Goal: Information Seeking & Learning: Learn about a topic

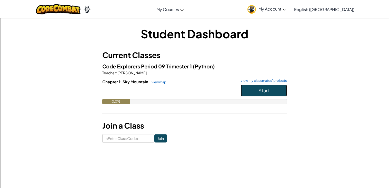
click at [256, 95] on button "Start" at bounding box center [264, 90] width 46 height 12
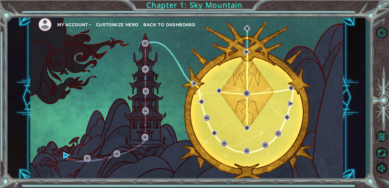
click at [127, 22] on button "Customize Hero" at bounding box center [117, 25] width 43 height 8
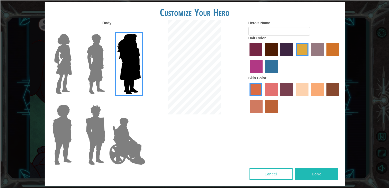
click at [122, 132] on img at bounding box center [127, 140] width 40 height 51
click at [141, 101] on input "Hero Jamie" at bounding box center [141, 101] width 0 height 0
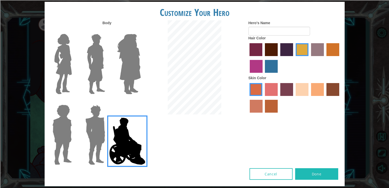
click at [262, 50] on label "paprika hair color" at bounding box center [256, 49] width 13 height 13
click at [248, 58] on input "paprika hair color" at bounding box center [248, 58] width 0 height 0
click at [272, 53] on label "maroon hair color" at bounding box center [271, 49] width 13 height 13
click at [263, 58] on input "maroon hair color" at bounding box center [263, 58] width 0 height 0
click at [290, 89] on label "tosca skin color" at bounding box center [287, 89] width 13 height 13
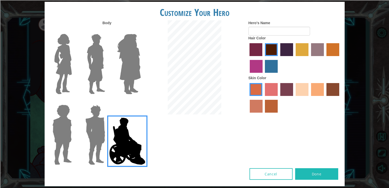
click at [279, 98] on input "tosca skin color" at bounding box center [279, 98] width 0 height 0
click at [269, 88] on label "froly skin color" at bounding box center [271, 89] width 13 height 13
click at [263, 98] on input "froly skin color" at bounding box center [263, 98] width 0 height 0
click at [301, 92] on label "sandy beach skin color" at bounding box center [302, 89] width 13 height 13
click at [294, 98] on input "sandy beach skin color" at bounding box center [294, 98] width 0 height 0
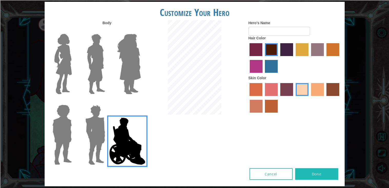
click at [301, 50] on label "tulip tree hair color" at bounding box center [302, 49] width 13 height 13
click at [294, 58] on input "tulip tree hair color" at bounding box center [294, 58] width 0 height 0
click at [257, 52] on label "paprika hair color" at bounding box center [256, 49] width 13 height 13
click at [248, 58] on input "paprika hair color" at bounding box center [248, 58] width 0 height 0
click at [328, 175] on button "Done" at bounding box center [316, 174] width 43 height 12
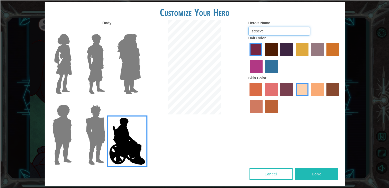
type input "sixseven"
type input "[PERSON_NAME]"
click at [319, 171] on button "Done" at bounding box center [316, 174] width 43 height 12
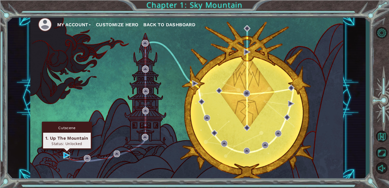
click at [67, 155] on img at bounding box center [66, 155] width 7 height 7
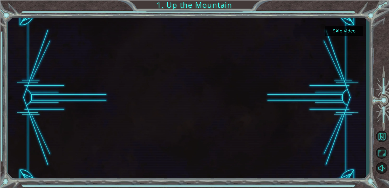
click at [0, 24] on div "Skip video 1. Up the Mountain" at bounding box center [194, 94] width 389 height 188
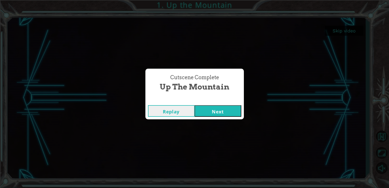
click at [213, 109] on button "Next" at bounding box center [218, 111] width 47 height 12
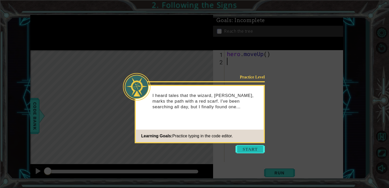
click at [244, 150] on button "Start" at bounding box center [250, 149] width 29 height 8
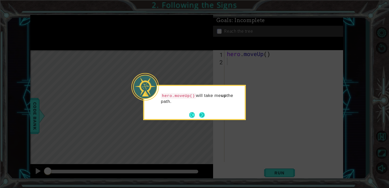
click at [200, 114] on button "Next" at bounding box center [202, 115] width 6 height 6
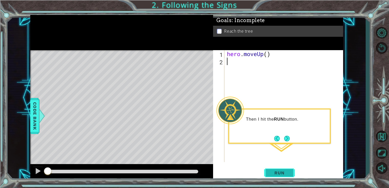
click at [289, 172] on span "Run" at bounding box center [280, 172] width 20 height 5
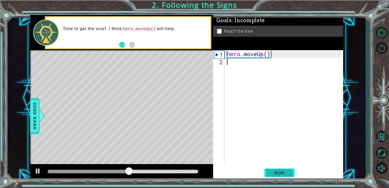
type textarea "w"
type textarea "\"
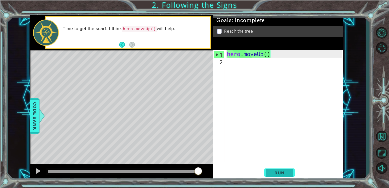
type textarea "hero.moveUp()"
click at [290, 170] on button "Run" at bounding box center [279, 172] width 31 height 13
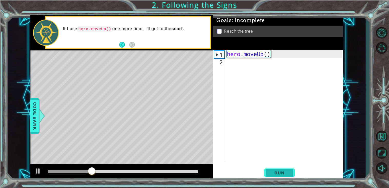
click at [288, 173] on span "Run" at bounding box center [280, 172] width 20 height 5
type textarea "hero.moveUp()"
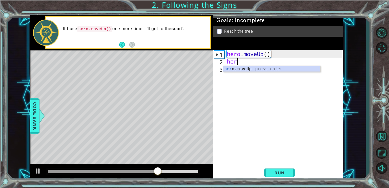
scroll to position [0, 0]
type textarea "hero."
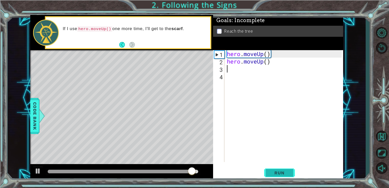
click at [281, 173] on span "Run" at bounding box center [280, 172] width 20 height 5
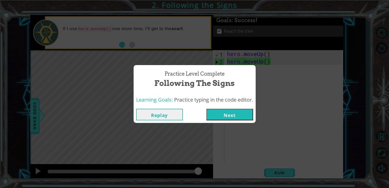
click at [224, 116] on button "Next" at bounding box center [230, 115] width 47 height 12
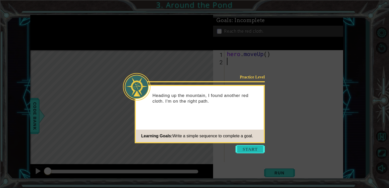
click at [255, 148] on button "Start" at bounding box center [250, 149] width 29 height 8
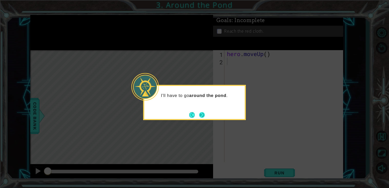
click at [203, 115] on button "Next" at bounding box center [202, 114] width 6 height 6
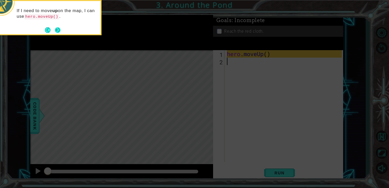
click at [57, 33] on button "Next" at bounding box center [57, 30] width 8 height 8
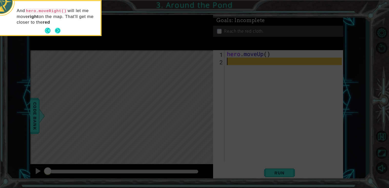
click at [59, 29] on button "Next" at bounding box center [57, 30] width 6 height 6
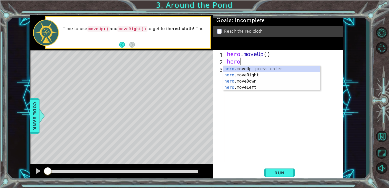
type textarea "heroo"
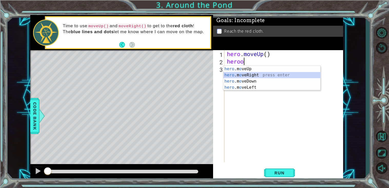
click at [264, 75] on div "hero .m o veUp press enter hero .m o veRight press enter hero .m o veDown press…" at bounding box center [272, 84] width 97 height 37
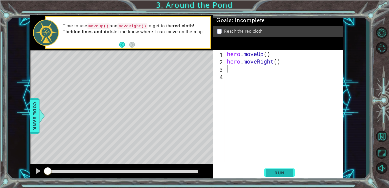
click at [277, 170] on button "Run" at bounding box center [279, 172] width 31 height 13
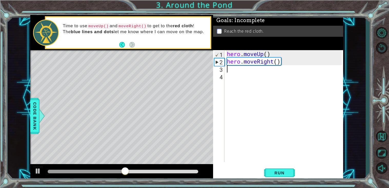
click at [281, 75] on div "hero . moveUp ( ) hero . moveRight ( )" at bounding box center [285, 113] width 119 height 127
click at [275, 71] on div "hero . moveUp ( ) hero . moveRight ( )" at bounding box center [285, 113] width 119 height 127
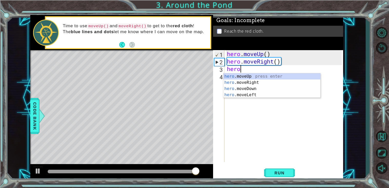
scroll to position [0, 0]
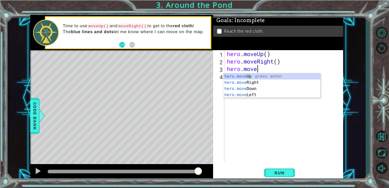
type textarea "hero.moveU"
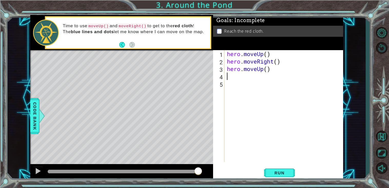
scroll to position [0, 0]
type textarea "H"
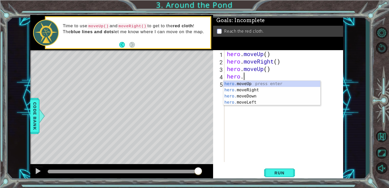
scroll to position [0, 1]
type textarea "hero.move"
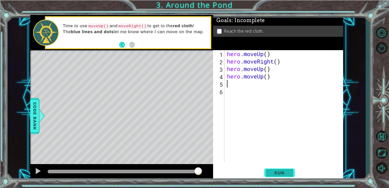
click at [276, 176] on button "Run" at bounding box center [279, 172] width 31 height 13
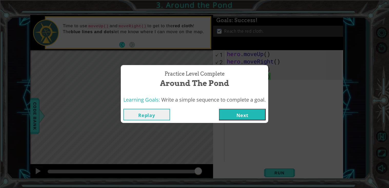
click at [247, 115] on button "Next" at bounding box center [242, 115] width 47 height 12
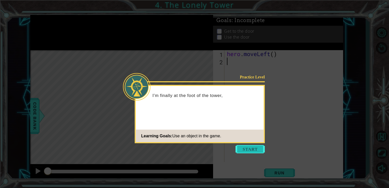
click at [250, 146] on button "Start" at bounding box center [250, 149] width 29 height 8
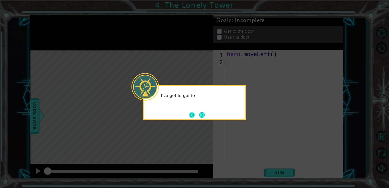
click at [190, 114] on button "Back" at bounding box center [194, 115] width 10 height 6
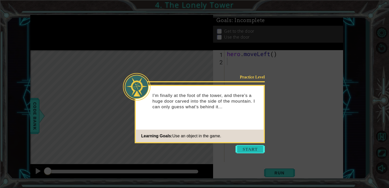
click at [250, 149] on button "Start" at bounding box center [250, 149] width 29 height 8
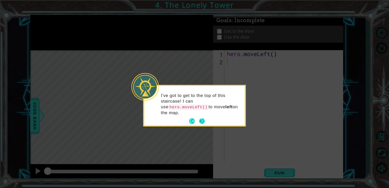
click at [201, 121] on button "Next" at bounding box center [202, 121] width 7 height 7
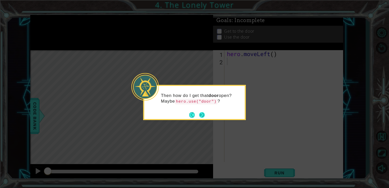
click at [200, 116] on button "Next" at bounding box center [201, 114] width 9 height 9
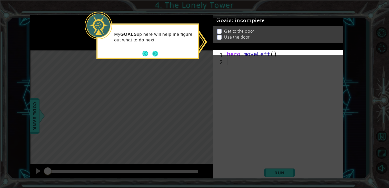
click at [154, 53] on button "Next" at bounding box center [155, 53] width 8 height 8
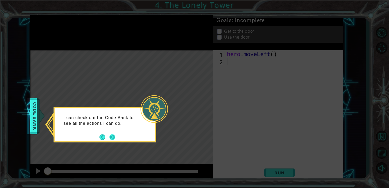
click at [111, 139] on button "Next" at bounding box center [112, 136] width 7 height 7
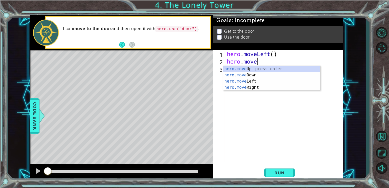
type textarea "hero.movel"
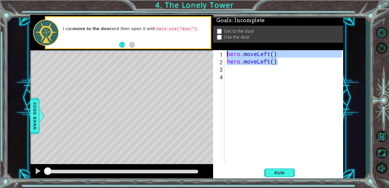
drag, startPoint x: 289, startPoint y: 60, endPoint x: 228, endPoint y: 51, distance: 61.3
click at [228, 51] on div "hero . moveLeft ( ) hero . moveLeft ( )" at bounding box center [285, 113] width 119 height 127
click at [290, 64] on div "hero . moveLeft ( ) hero . moveLeft ( )" at bounding box center [284, 106] width 116 height 112
type textarea "hero.moveLeft()"
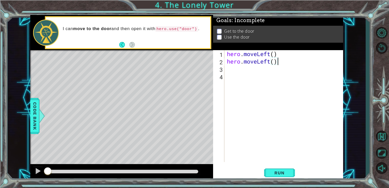
click at [241, 67] on div "hero . moveLeft ( ) hero . moveLeft ( )" at bounding box center [285, 113] width 119 height 127
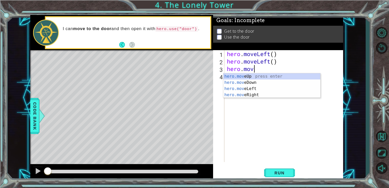
type textarea "hero.moveu"
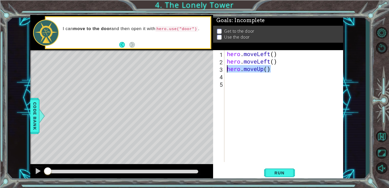
drag, startPoint x: 274, startPoint y: 70, endPoint x: 227, endPoint y: 68, distance: 47.0
click at [227, 68] on div "hero . moveLeft ( ) hero . moveLeft ( ) hero . moveUp ( )" at bounding box center [285, 113] width 119 height 127
type textarea "hero.moveUp()"
click at [234, 76] on div "hero . moveLeft ( ) hero . moveLeft ( ) hero . moveUp ( )" at bounding box center [285, 113] width 119 height 127
paste textarea "hero.moveUp()"
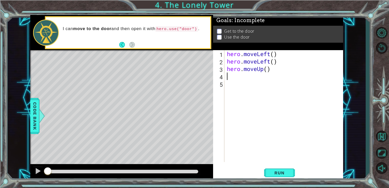
type textarea "hero.moveUp()"
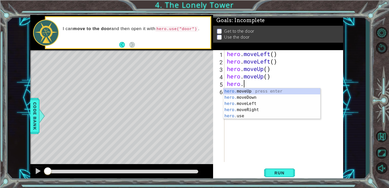
scroll to position [0, 1]
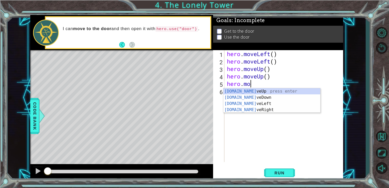
type textarea "hero.move"
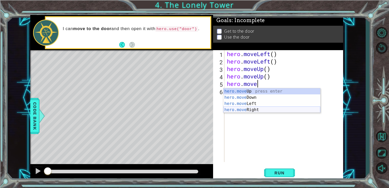
click at [244, 110] on div "hero.move Up press enter hero.move Down press enter hero.move Left press enter …" at bounding box center [272, 106] width 97 height 37
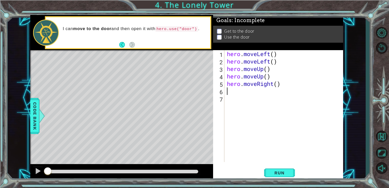
scroll to position [0, 0]
drag, startPoint x: 289, startPoint y: 85, endPoint x: 227, endPoint y: 82, distance: 61.9
click at [227, 82] on div "hero . moveLeft ( ) hero . moveLeft ( ) hero . moveUp ( ) hero . moveUp ( ) her…" at bounding box center [285, 113] width 119 height 127
type textarea "hero.moveRight()"
click at [235, 89] on div "hero . moveLeft ( ) hero . moveLeft ( ) hero . moveUp ( ) hero . moveUp ( ) her…" at bounding box center [285, 113] width 119 height 127
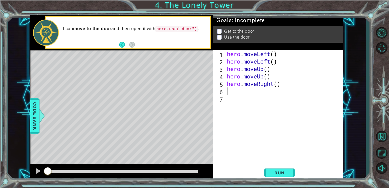
paste textarea "hero.moveRight()"
type textarea "hero.moveRight()"
click at [238, 99] on div "hero . moveLeft ( ) hero . moveLeft ( ) hero . moveUp ( ) hero . moveUp ( ) her…" at bounding box center [285, 113] width 119 height 127
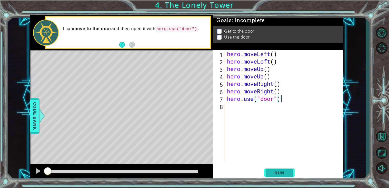
type textarea "hero.use("door")"
click at [274, 166] on button "Run" at bounding box center [279, 172] width 31 height 13
click at [282, 173] on span "Run" at bounding box center [280, 172] width 20 height 5
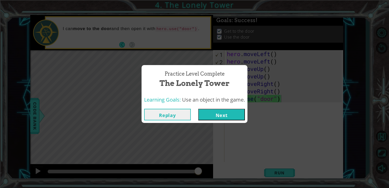
click at [219, 117] on button "Next" at bounding box center [221, 115] width 47 height 12
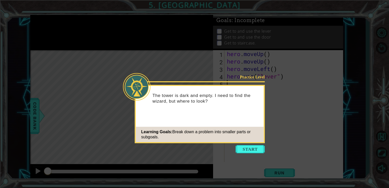
click at [337, 157] on icon at bounding box center [194, 94] width 389 height 188
click at [257, 150] on button "Start" at bounding box center [250, 149] width 29 height 8
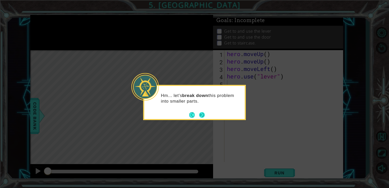
click at [201, 117] on button "Next" at bounding box center [202, 114] width 7 height 7
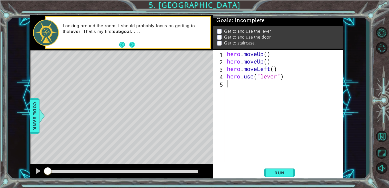
click at [133, 43] on button "Next" at bounding box center [132, 44] width 9 height 9
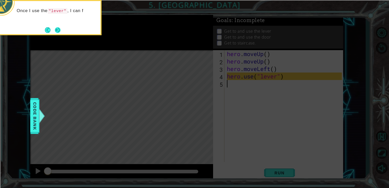
click at [54, 30] on button "Next" at bounding box center [57, 29] width 9 height 9
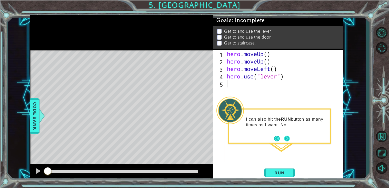
click at [287, 139] on button "Next" at bounding box center [287, 138] width 6 height 6
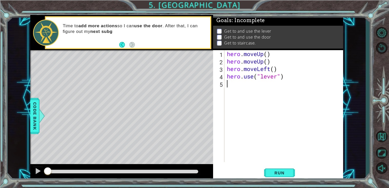
click at [252, 91] on div "hero . moveUp ( ) hero . moveUp ( ) hero . moveLeft ( ) hero . use ( "lever" )" at bounding box center [285, 113] width 119 height 127
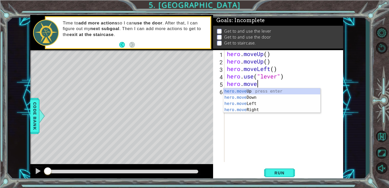
type textarea "hero.mover"
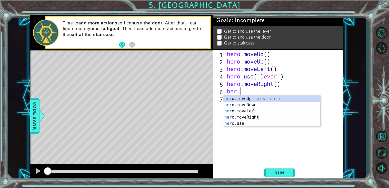
scroll to position [0, 0]
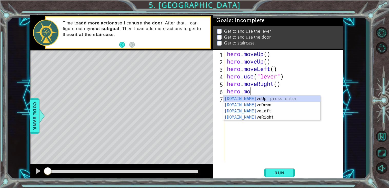
type textarea "hero.mover"
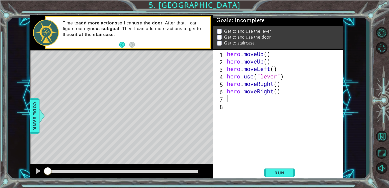
scroll to position [0, 0]
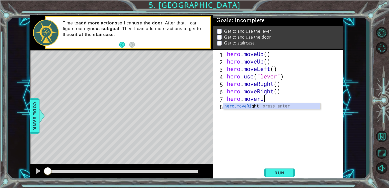
type textarea "hero.moverig"
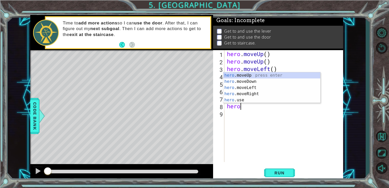
scroll to position [0, 0]
click at [262, 98] on div "hero .moveUp press enter hero .moveDown press enter hero .moveLeft press enter …" at bounding box center [272, 93] width 97 height 43
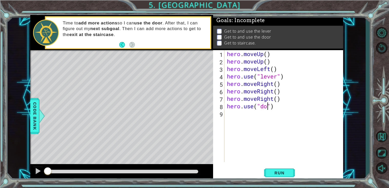
type textarea "hero.use("door")"
drag, startPoint x: 280, startPoint y: 71, endPoint x: 219, endPoint y: 69, distance: 60.6
click at [219, 69] on div "1 2 3 4 5 6 7 8 9 hero . moveUp ( ) hero . moveUp ( ) hero . moveLeft ( ) hero …" at bounding box center [277, 106] width 129 height 112
type textarea "hero.moveLeft()"
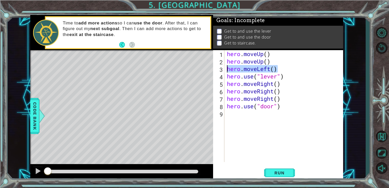
click at [231, 118] on div "hero . moveUp ( ) hero . moveUp ( ) hero . moveLeft ( ) hero . use ( "lever" ) …" at bounding box center [285, 113] width 119 height 127
paste textarea "hero.moveLeft()"
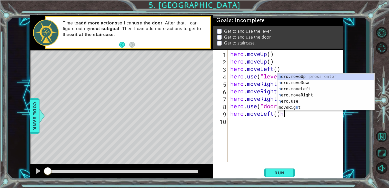
type textarea "hero.moveLeft()"
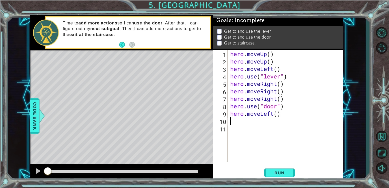
paste textarea "hero.moveLeft()"
type textarea "hero.moveLeft()"
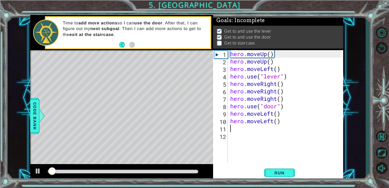
paste textarea "hero.moveLeft()"
type textarea "hero.moveLeft()"
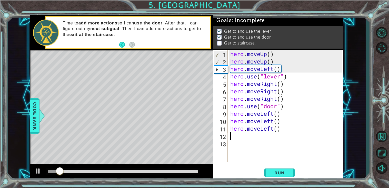
type textarea "hero.moveLeft()"
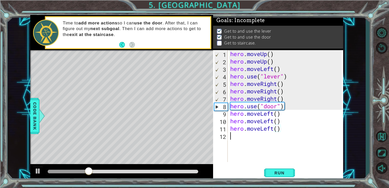
click at [250, 135] on div "hero . moveUp ( ) hero . moveUp ( ) hero . moveLeft ( ) hero . use ( "lever" ) …" at bounding box center [287, 113] width 116 height 127
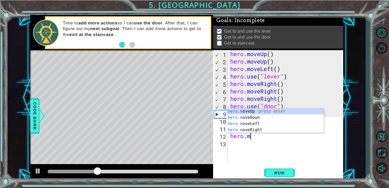
type textarea "hero.mov"
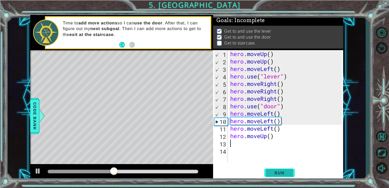
click at [288, 173] on span "Run" at bounding box center [280, 172] width 20 height 5
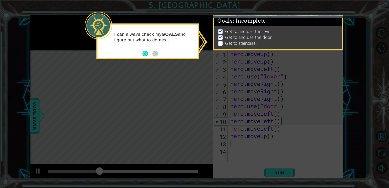
click at [174, 76] on icon at bounding box center [194, 94] width 389 height 188
click at [222, 36] on img at bounding box center [220, 36] width 5 height 4
click at [188, 72] on icon at bounding box center [194, 94] width 389 height 188
click at [108, 28] on div at bounding box center [98, 25] width 27 height 27
click at [146, 53] on button "Back" at bounding box center [147, 54] width 10 height 6
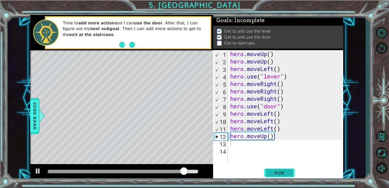
click at [282, 172] on span "Run" at bounding box center [280, 172] width 20 height 5
click at [294, 106] on div "hero . moveUp ( ) hero . moveUp ( ) hero . moveLeft ( ) hero . use ( "lever" ) …" at bounding box center [287, 113] width 116 height 127
type textarea "hero.use("door")"
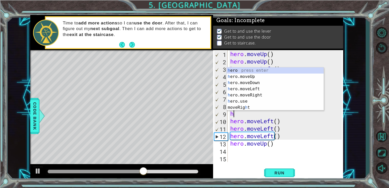
scroll to position [0, 0]
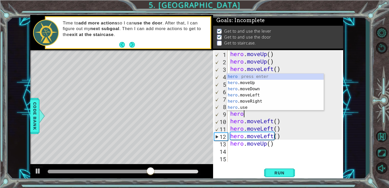
type textarea "hero."
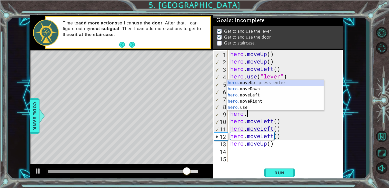
click at [286, 84] on div "hero. moveUp press enter hero. moveDown press enter hero. moveLeft press enter …" at bounding box center [275, 101] width 97 height 43
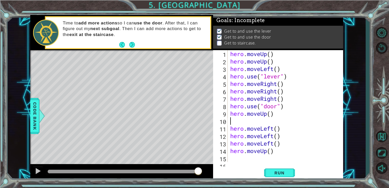
type textarea "hero.moveUp()"
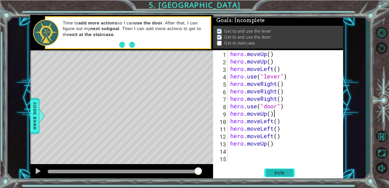
click at [275, 170] on span "Run" at bounding box center [280, 172] width 20 height 5
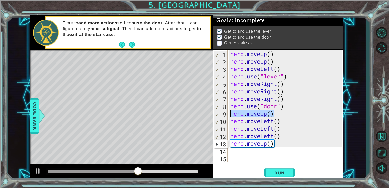
drag, startPoint x: 277, startPoint y: 114, endPoint x: 229, endPoint y: 113, distance: 48.0
click at [229, 113] on div "hero . moveUp ( ) hero . moveUp ( ) hero . moveLeft ( ) hero . use ( "lever" ) …" at bounding box center [286, 113] width 115 height 127
click at [305, 115] on div "hero . moveUp ( ) hero . moveUp ( ) hero . moveLeft ( ) hero . use ( "lever" ) …" at bounding box center [285, 106] width 113 height 112
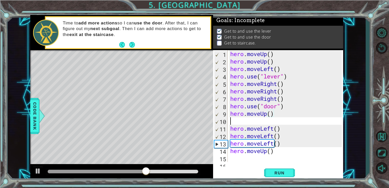
paste textarea "hero.moveUp()"
type textarea "hero.moveUp()"
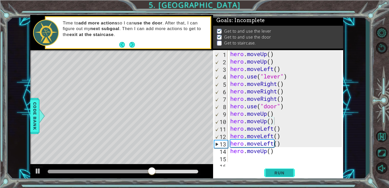
click at [283, 175] on span "Run" at bounding box center [280, 172] width 20 height 5
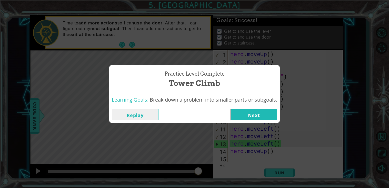
click at [253, 118] on button "Next" at bounding box center [254, 115] width 47 height 12
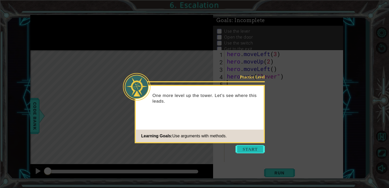
click at [244, 150] on button "Start" at bounding box center [250, 149] width 29 height 8
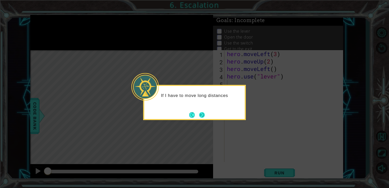
click at [199, 114] on button "Next" at bounding box center [202, 114] width 9 height 9
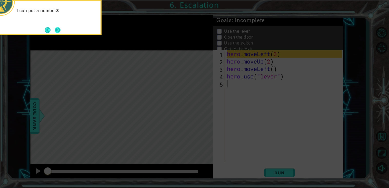
click at [59, 33] on button "Next" at bounding box center [57, 29] width 9 height 9
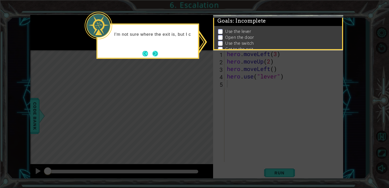
click at [154, 56] on button "Next" at bounding box center [155, 53] width 7 height 7
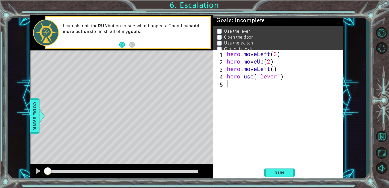
click at [325, 169] on div "Run" at bounding box center [280, 172] width 130 height 13
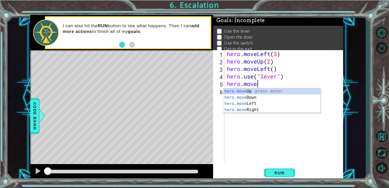
scroll to position [0, 1]
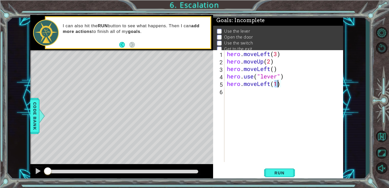
type textarea "hero.moveLeft(1)"
click at [245, 92] on div "hero . moveLeft ( 3 ) hero . moveUp ( 2 ) hero . moveLeft ( ) hero . use ( "lev…" at bounding box center [285, 113] width 119 height 127
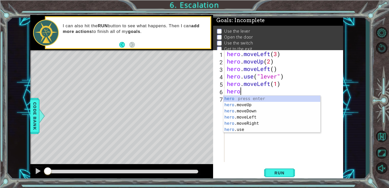
scroll to position [0, 0]
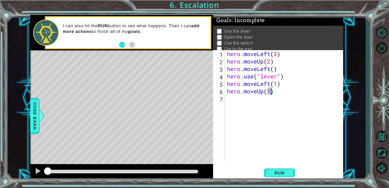
type textarea "hero.moveUp(2)"
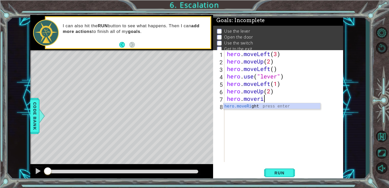
scroll to position [0, 1]
type textarea "hero.moveRight(2)"
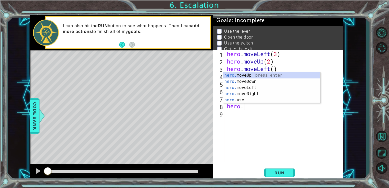
scroll to position [0, 1]
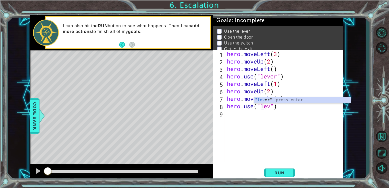
type textarea "hero.use("lever")"
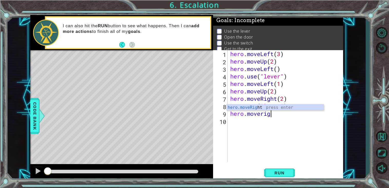
scroll to position [0, 2]
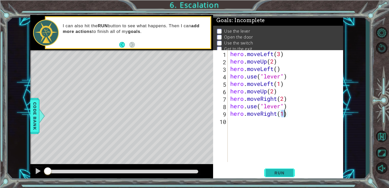
click at [274, 175] on span "Run" at bounding box center [280, 172] width 20 height 5
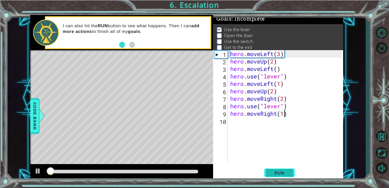
scroll to position [2, 0]
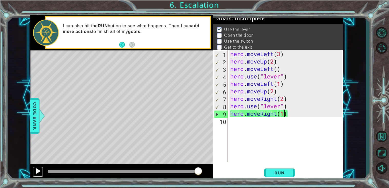
click at [40, 169] on div at bounding box center [38, 170] width 7 height 7
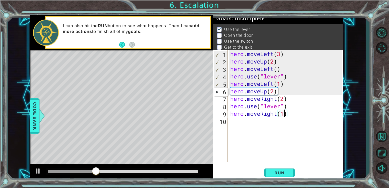
click at [290, 90] on div "hero . moveLeft ( 3 ) hero . moveUp ( 2 ) hero . moveLeft ( ) hero . use ( "lev…" at bounding box center [287, 113] width 116 height 127
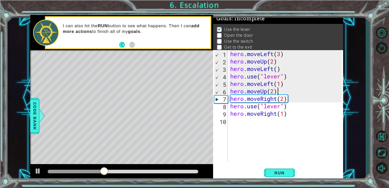
click at [287, 84] on div "hero . moveLeft ( 3 ) hero . moveUp ( 2 ) hero . moveLeft ( ) hero . use ( "lev…" at bounding box center [287, 113] width 116 height 127
type textarea "hero.moveLeft(1)"
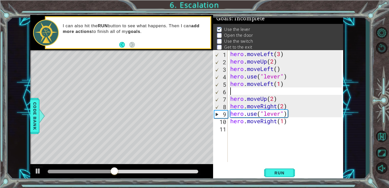
type textarea "/"
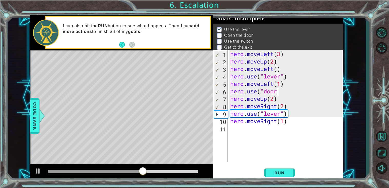
scroll to position [0, 2]
click at [274, 176] on button "Run" at bounding box center [279, 172] width 31 height 13
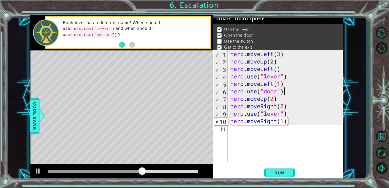
click at [293, 121] on div "hero . moveLeft ( 3 ) hero . moveUp ( 2 ) hero . moveLeft ( ) hero . use ( "lev…" at bounding box center [287, 113] width 116 height 127
type textarea "hero.moveRight(1)"
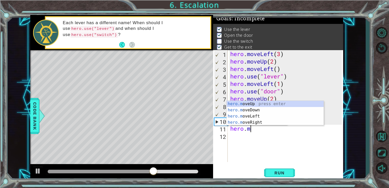
scroll to position [0, 1]
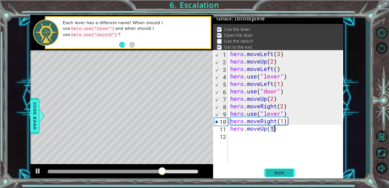
click at [283, 173] on span "Run" at bounding box center [280, 172] width 20 height 5
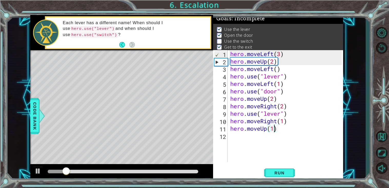
click at [275, 112] on div "hero . moveLeft ( 3 ) hero . moveUp ( 2 ) hero . moveLeft ( ) hero . use ( "lev…" at bounding box center [287, 113] width 116 height 127
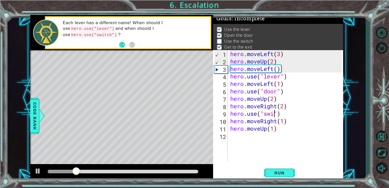
type textarea "hero.use("switch")"
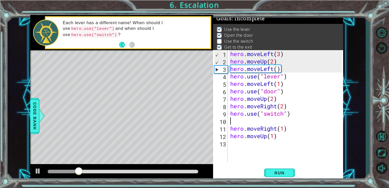
scroll to position [0, 0]
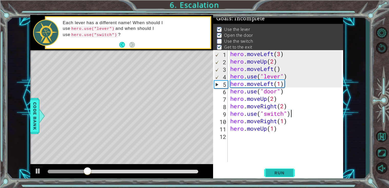
type textarea "hero.use("switch")"
click at [282, 171] on span "Run" at bounding box center [280, 172] width 20 height 5
